Goal: Task Accomplishment & Management: Use online tool/utility

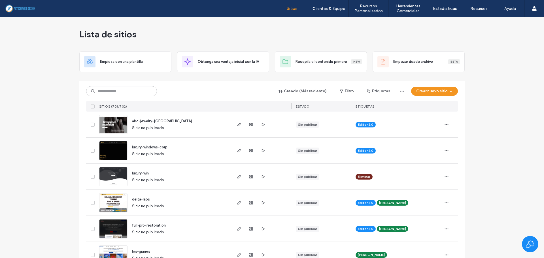
click at [142, 88] on input at bounding box center [121, 91] width 71 height 10
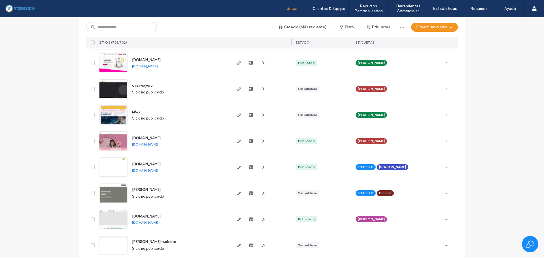
scroll to position [482, 0]
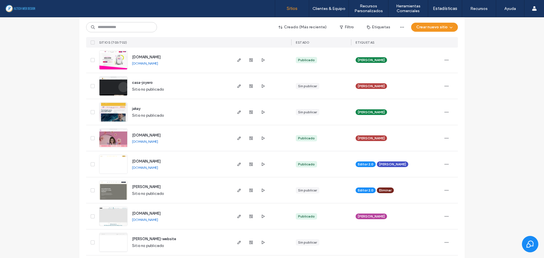
click at [152, 141] on link "[DOMAIN_NAME]" at bounding box center [145, 141] width 26 height 5
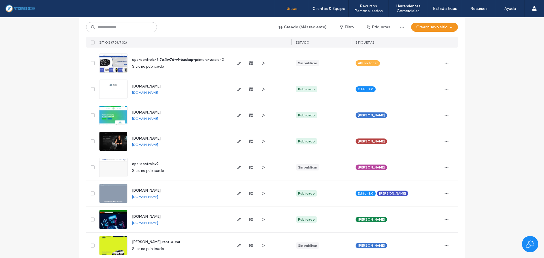
scroll to position [935, 0]
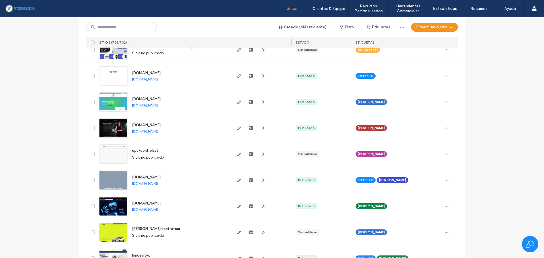
click at [154, 132] on link "[DOMAIN_NAME]" at bounding box center [145, 131] width 26 height 5
click at [122, 25] on input at bounding box center [121, 27] width 71 height 10
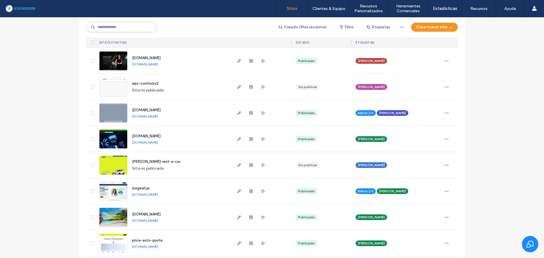
scroll to position [1105, 0]
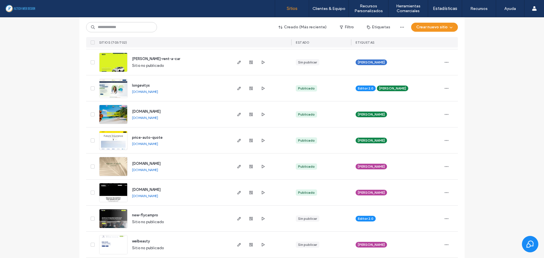
click at [149, 170] on link "[DOMAIN_NAME]" at bounding box center [145, 170] width 26 height 5
click at [249, 167] on icon "button" at bounding box center [251, 166] width 5 height 5
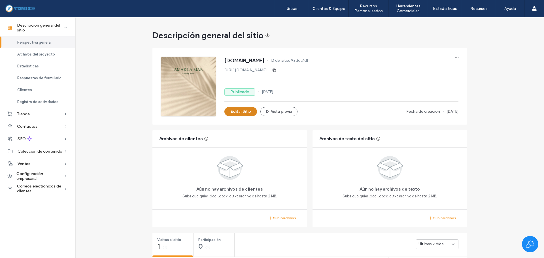
click at [237, 112] on button "Editar Sitio" at bounding box center [240, 111] width 33 height 9
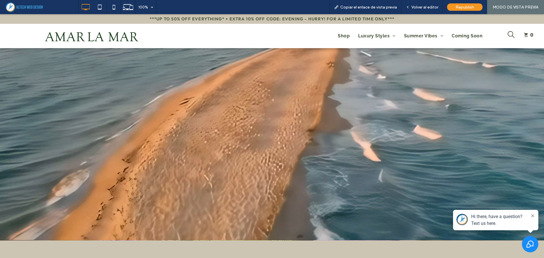
click at [532, 219] on button at bounding box center [533, 216] width 5 height 6
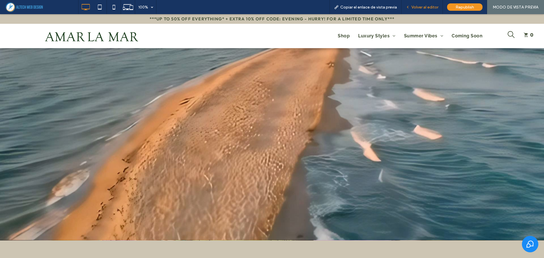
click at [419, 5] on span "Volver al editor" at bounding box center [425, 7] width 27 height 5
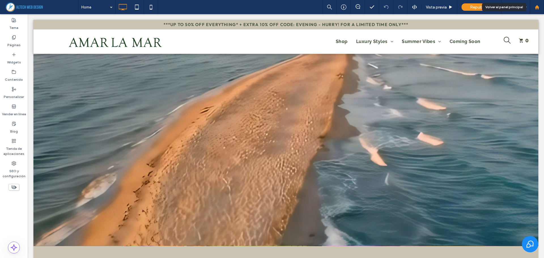
click at [537, 6] on use at bounding box center [537, 7] width 4 height 4
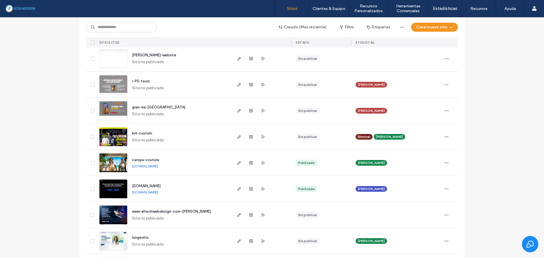
scroll to position [709, 0]
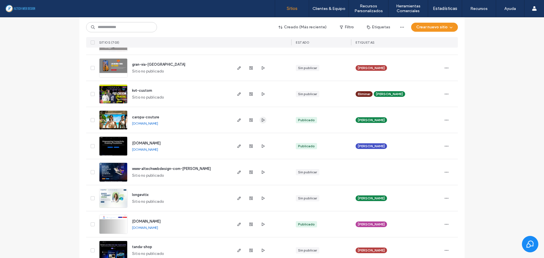
click at [262, 121] on use "button" at bounding box center [263, 119] width 3 height 3
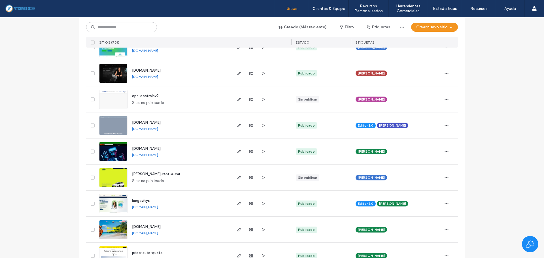
scroll to position [992, 0]
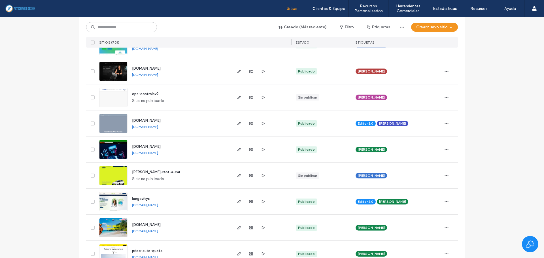
click at [148, 74] on link "[DOMAIN_NAME]" at bounding box center [145, 75] width 26 height 4
